Goal: Find contact information: Find contact information

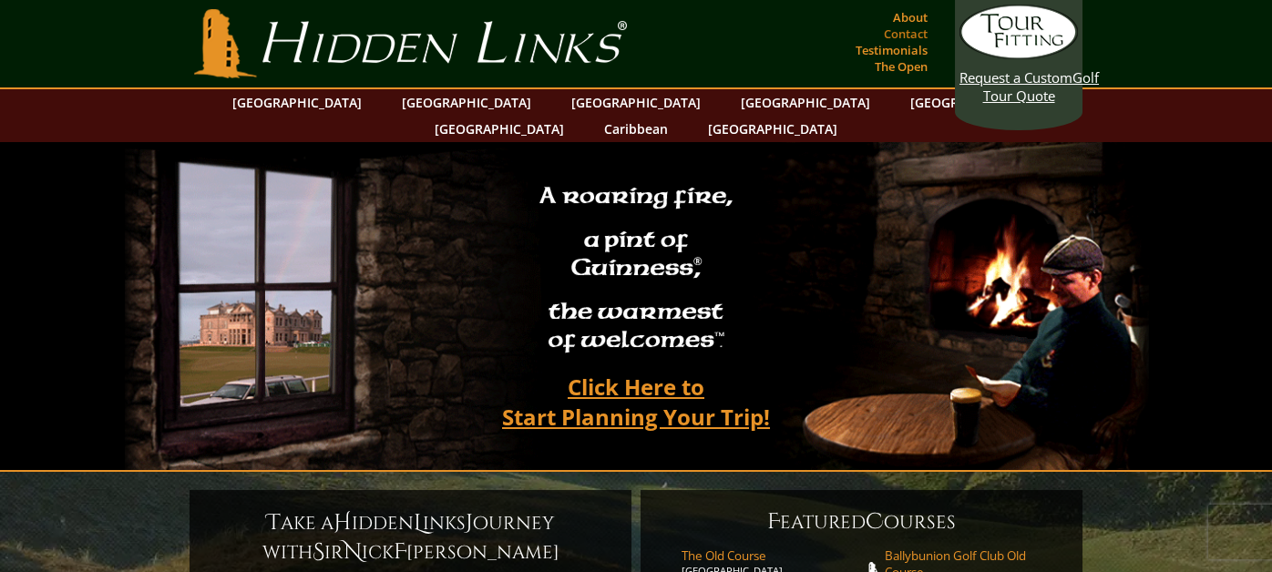
click at [915, 21] on link "Contact" at bounding box center [906, 34] width 53 height 26
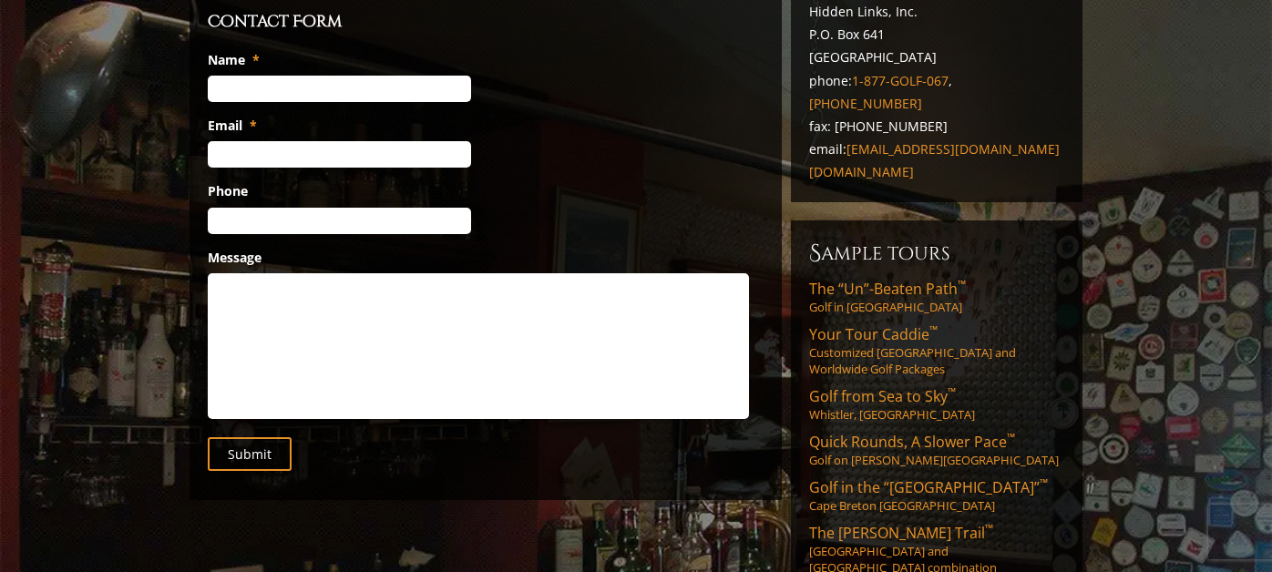
scroll to position [273, 0]
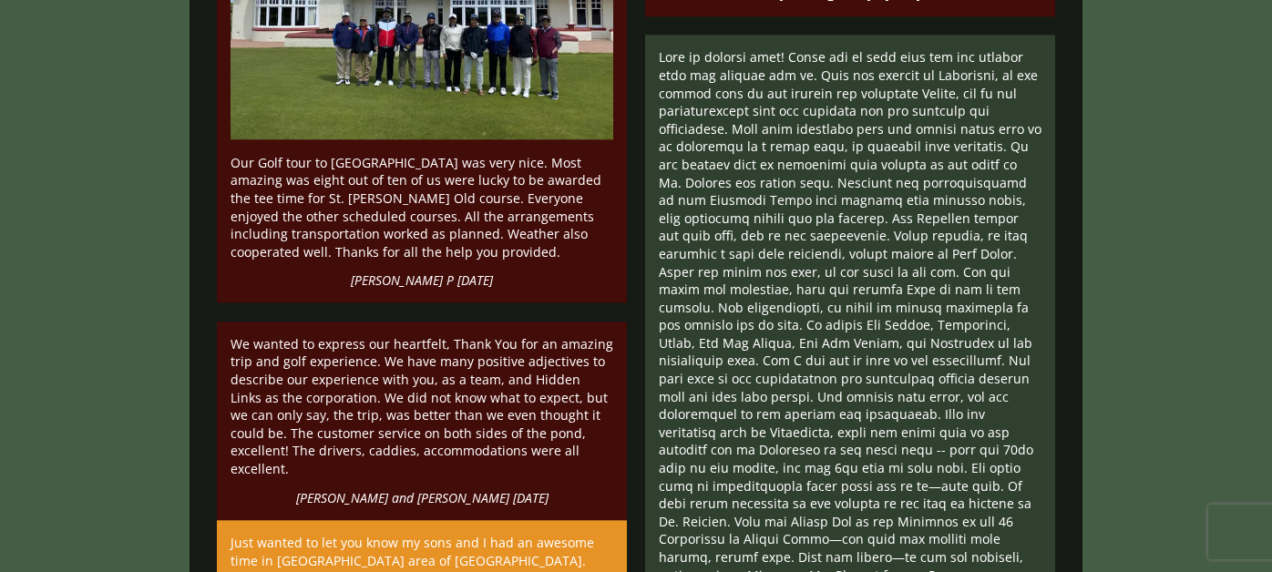
scroll to position [9569, 0]
